Goal: Contribute content

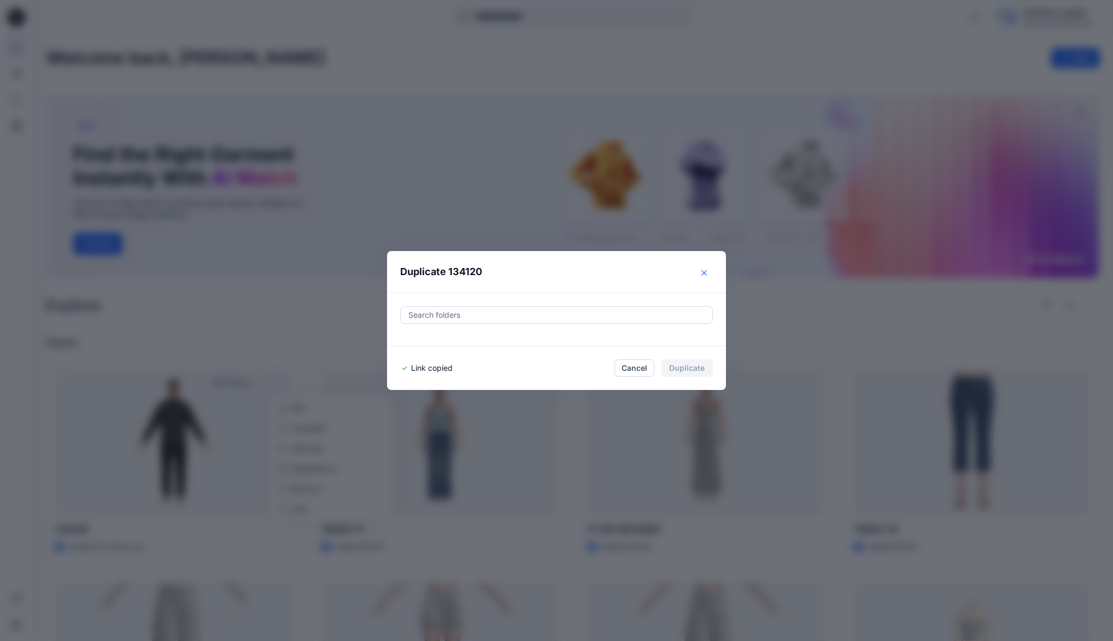
click at [706, 276] on icon "Close" at bounding box center [704, 272] width 5 height 5
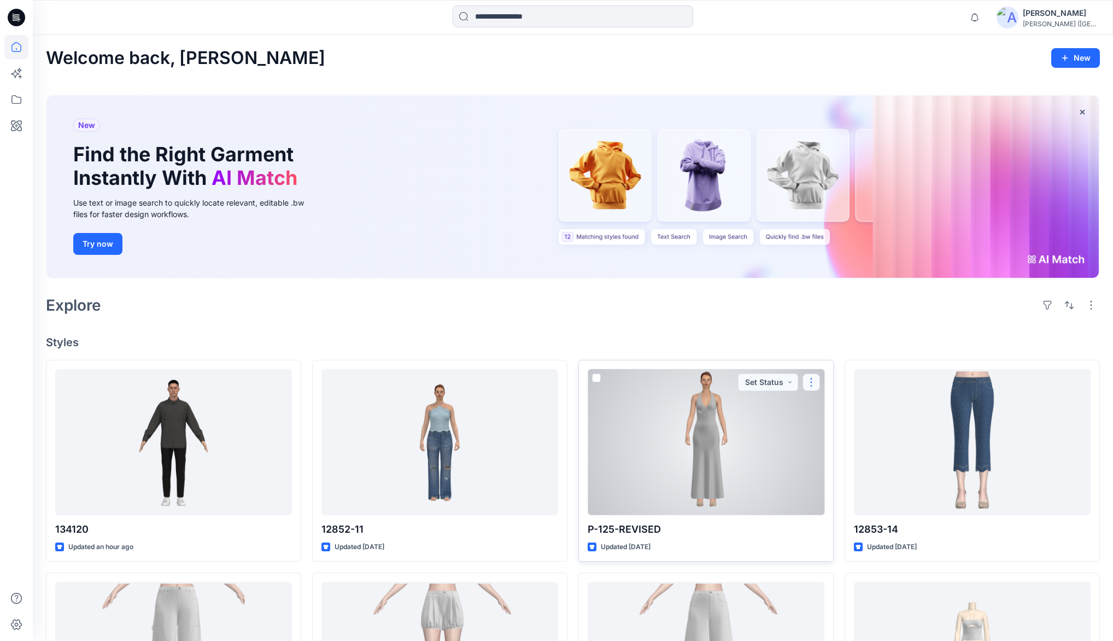
click at [809, 385] on button "button" at bounding box center [811, 381] width 17 height 17
click at [831, 405] on p "Edit" at bounding box center [832, 407] width 14 height 11
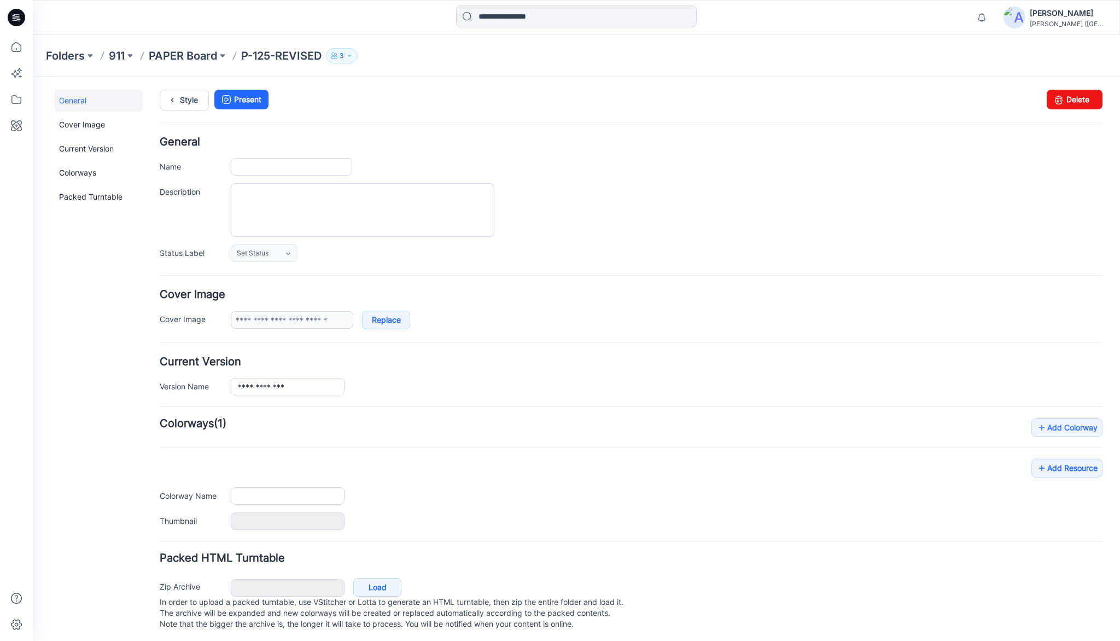
type input "**********"
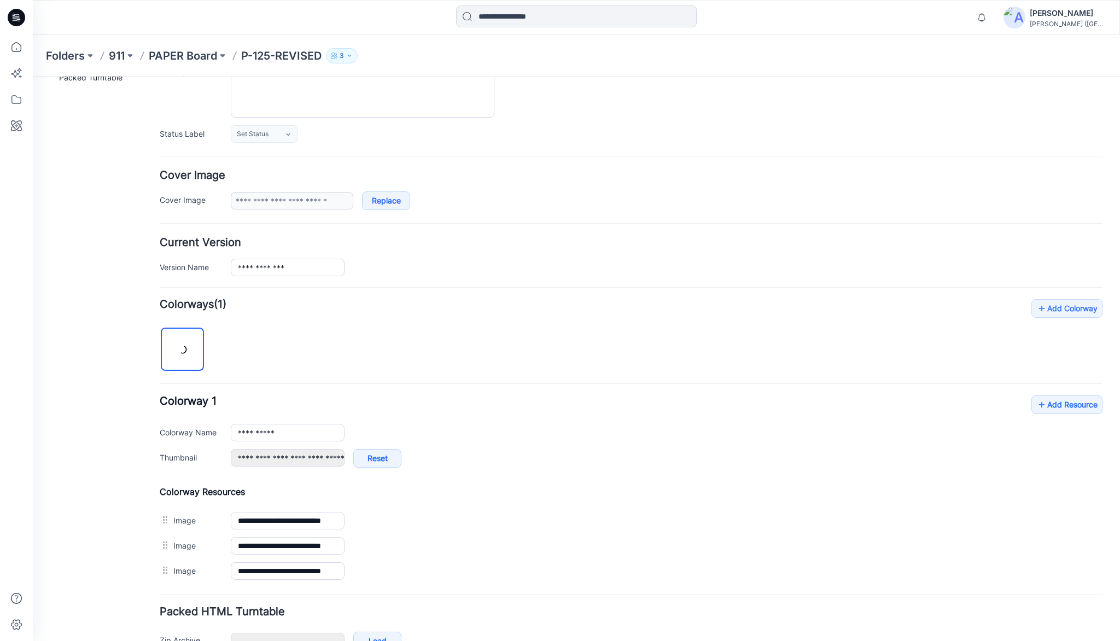
scroll to position [184, 0]
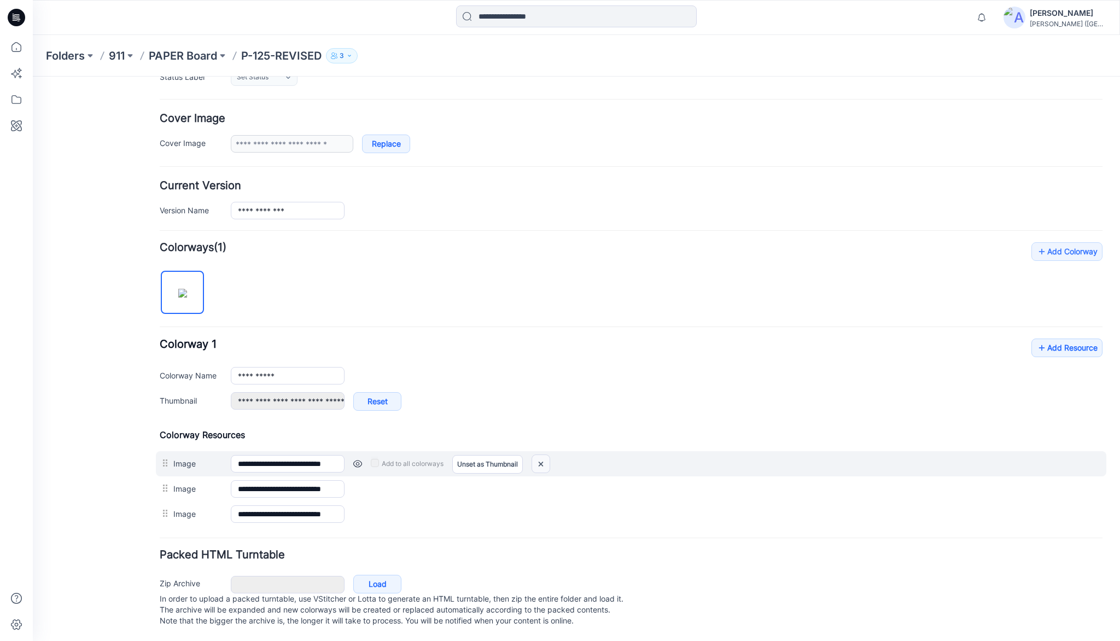
click at [542, 455] on img at bounding box center [540, 464] width 17 height 18
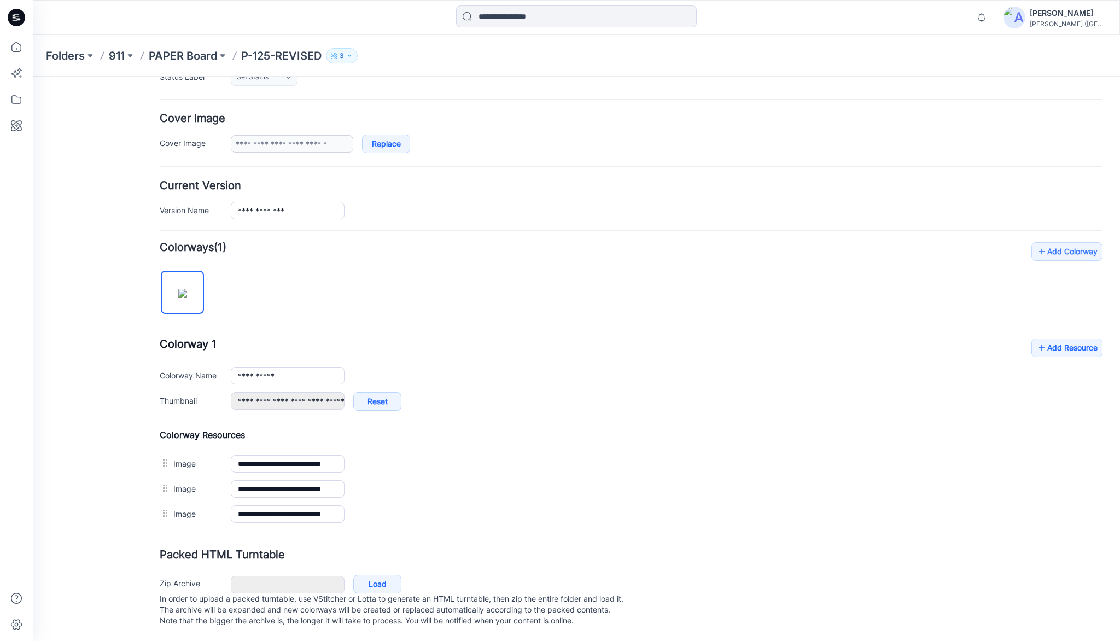
type input "**********"
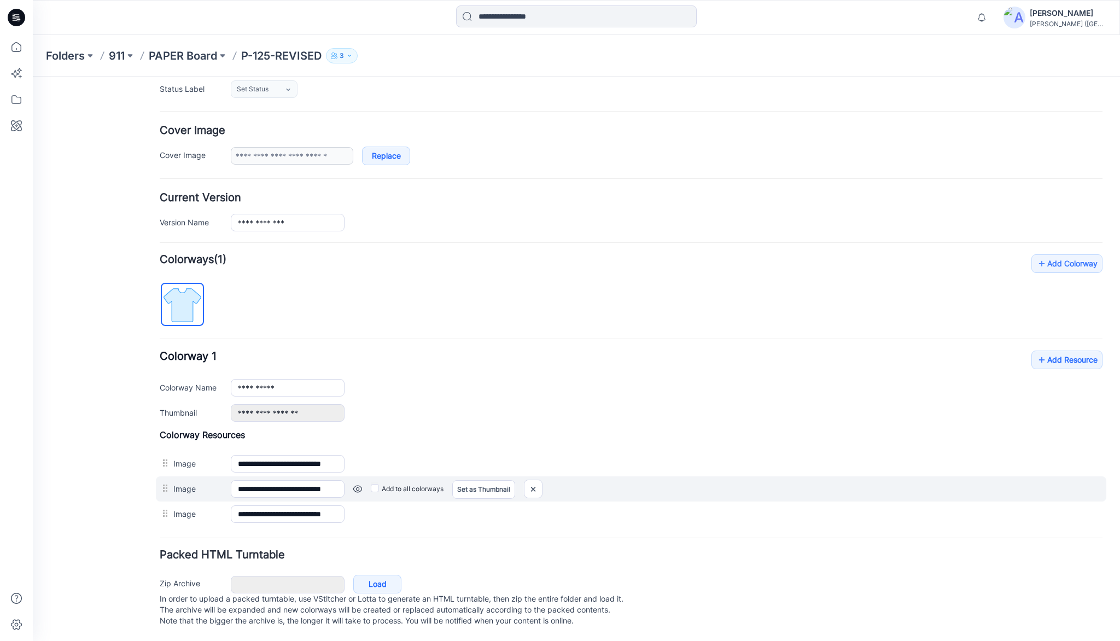
scroll to position [147, 0]
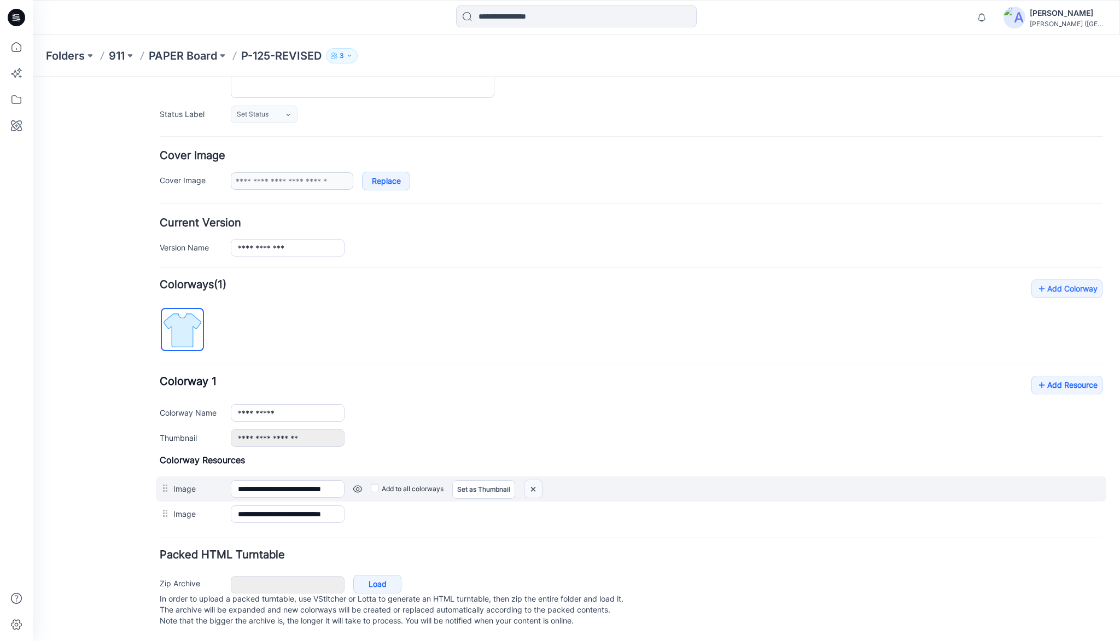
drag, startPoint x: 531, startPoint y: 476, endPoint x: 630, endPoint y: 129, distance: 360.9
click at [531, 480] on img at bounding box center [532, 489] width 17 height 18
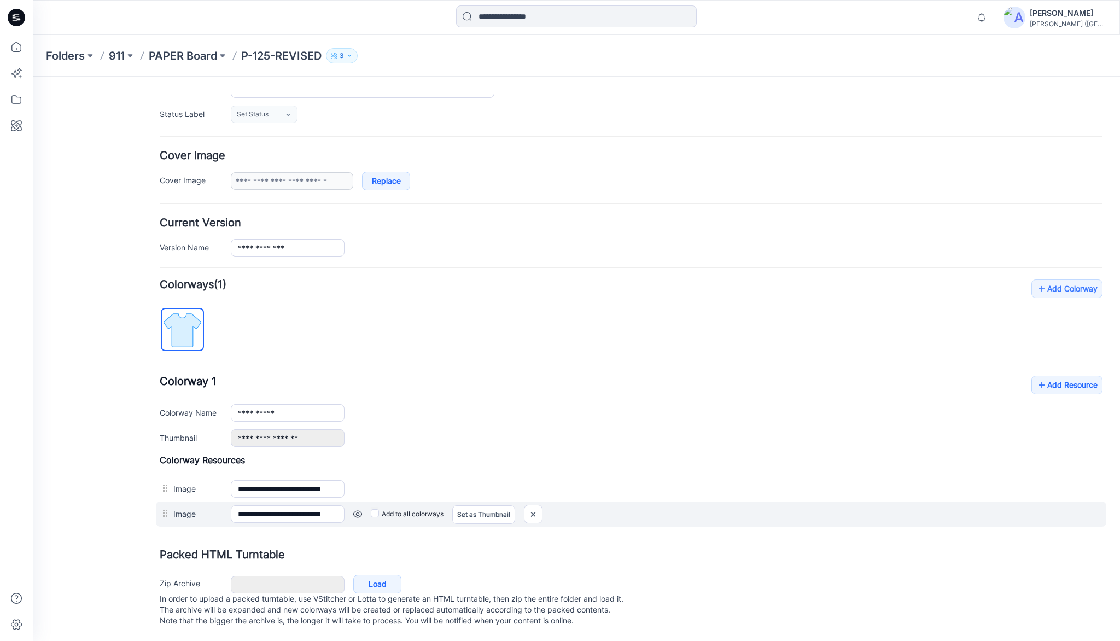
scroll to position [122, 0]
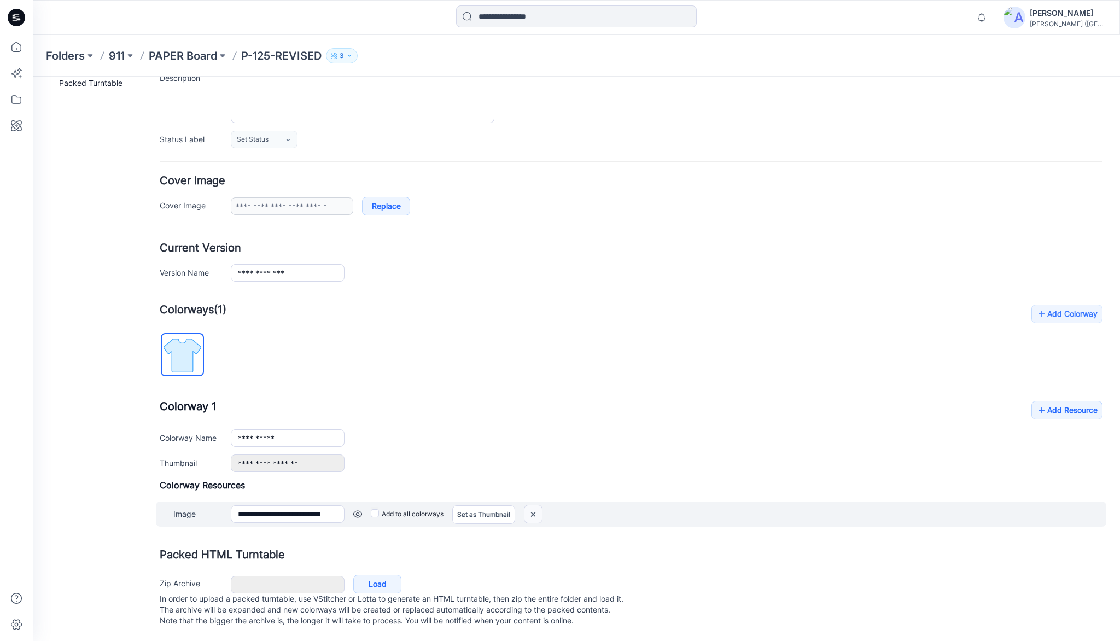
click at [539, 505] on img at bounding box center [532, 514] width 17 height 18
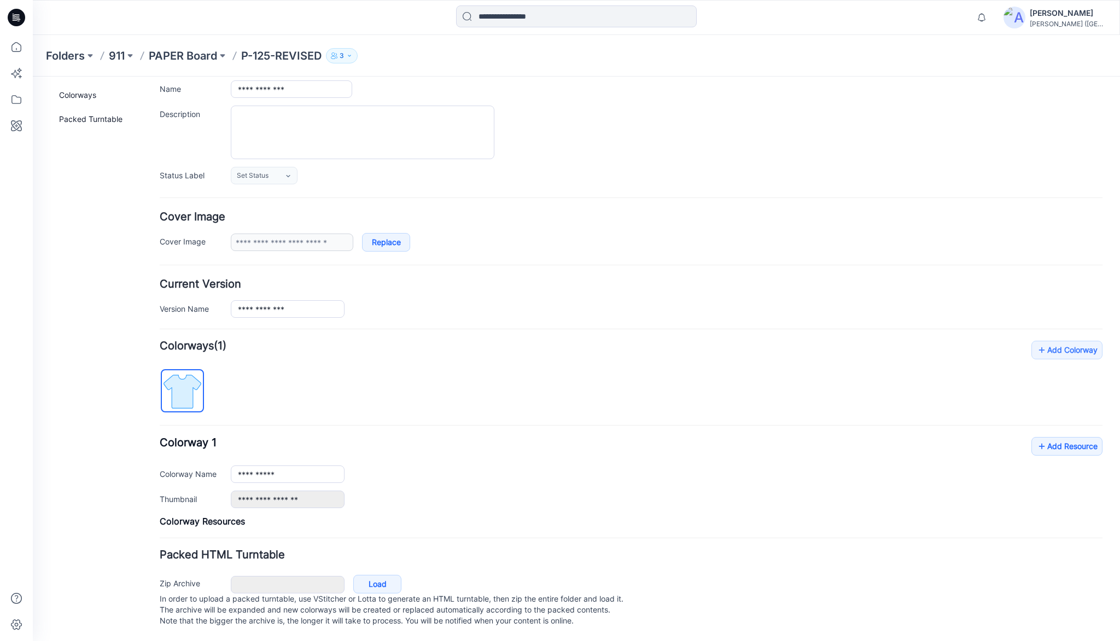
scroll to position [68, 0]
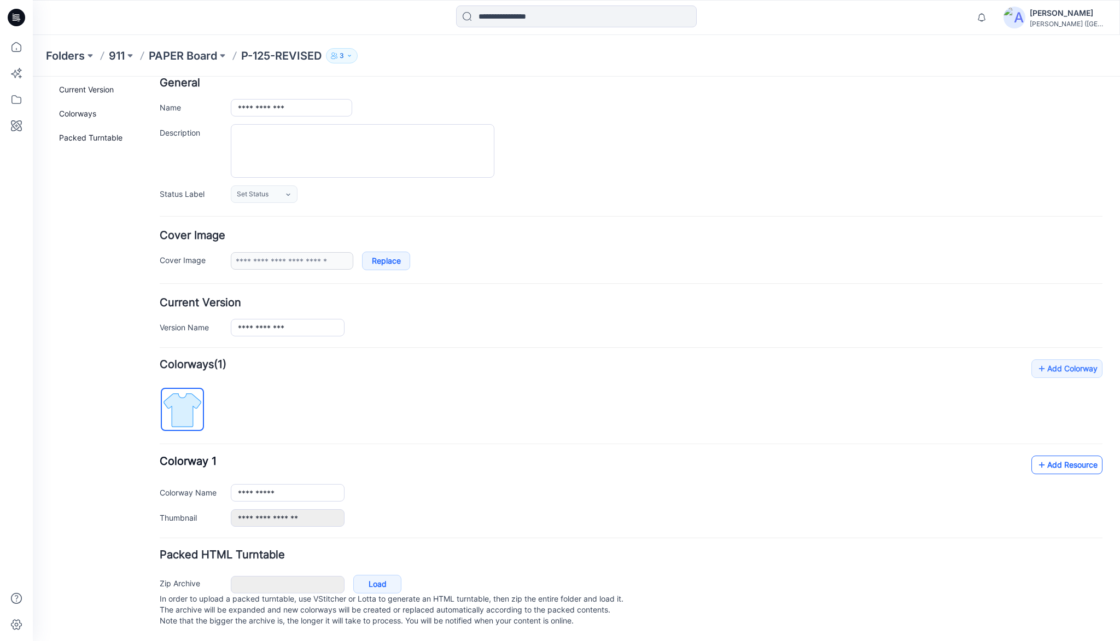
click at [1067, 455] on link "Add Resource" at bounding box center [1066, 464] width 71 height 19
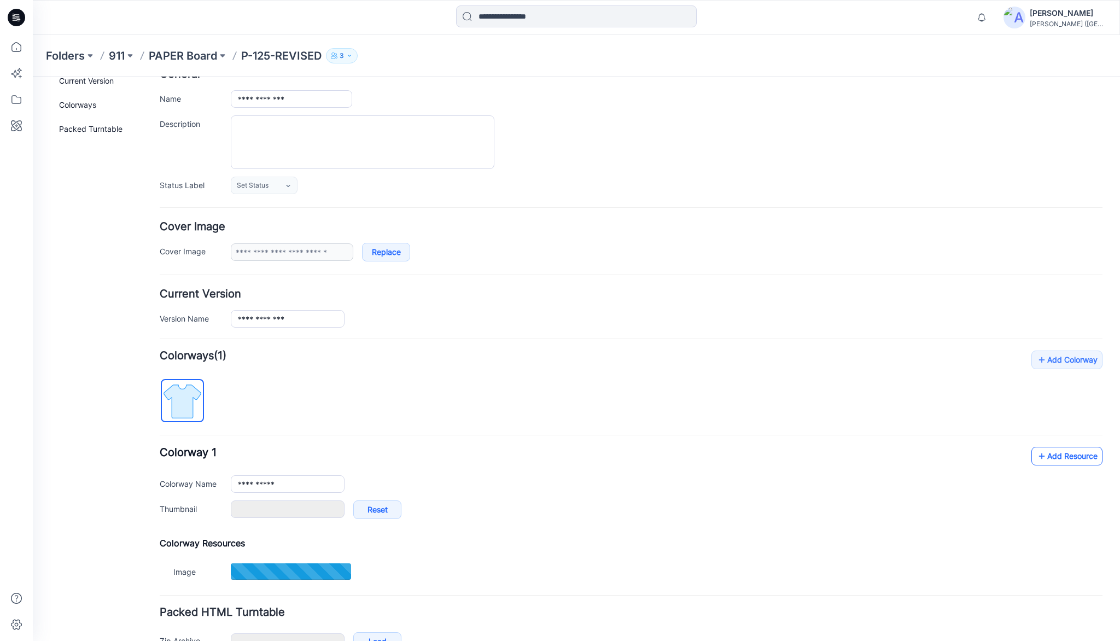
type input "**********"
click at [1083, 459] on link "Add Resource" at bounding box center [1066, 456] width 71 height 19
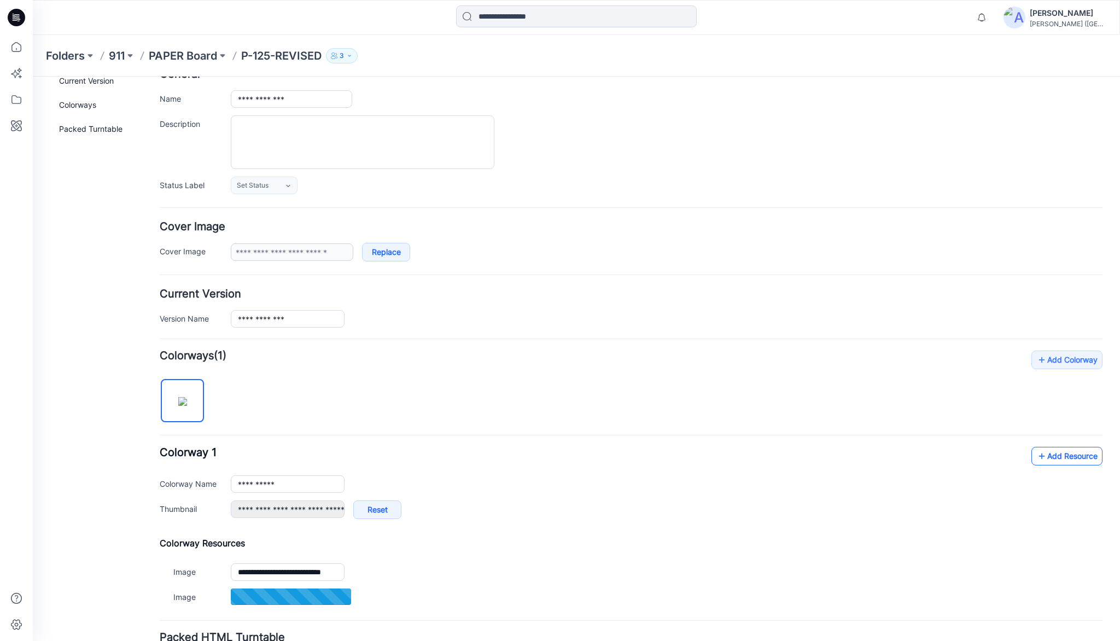
click at [1068, 457] on link "Add Resource" at bounding box center [1066, 456] width 71 height 19
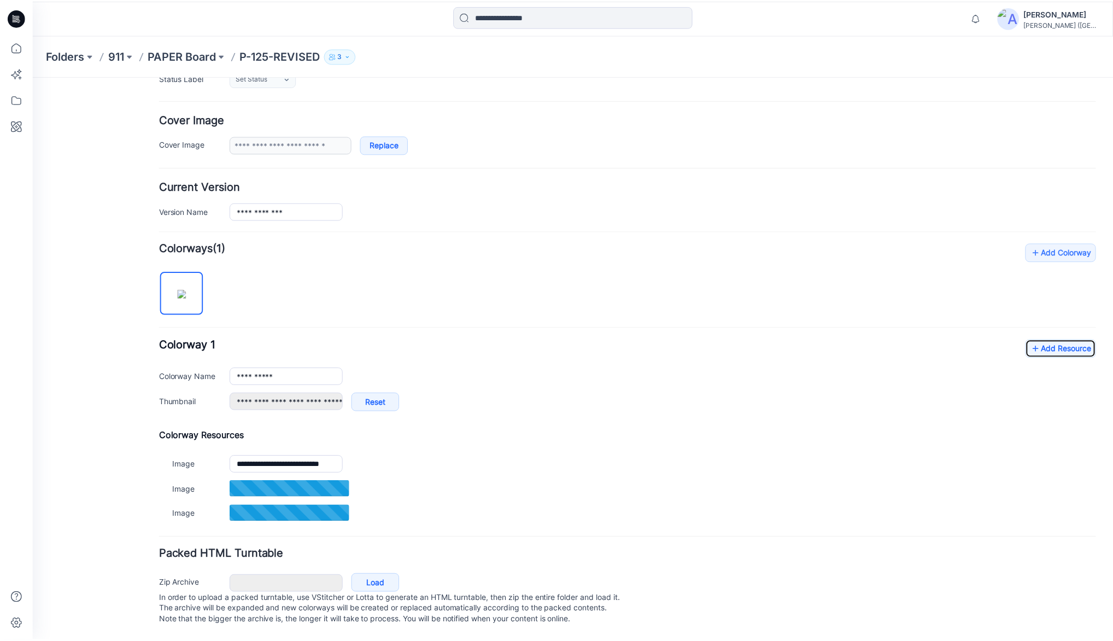
scroll to position [184, 0]
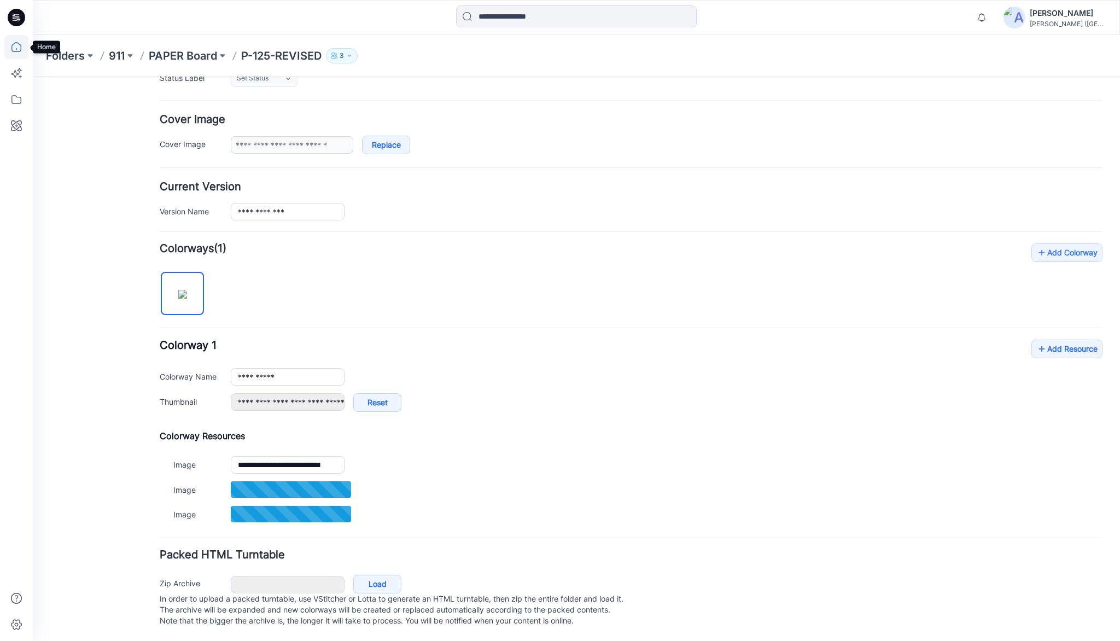
click at [21, 49] on icon at bounding box center [16, 47] width 10 height 10
